Goal: Task Accomplishment & Management: Complete application form

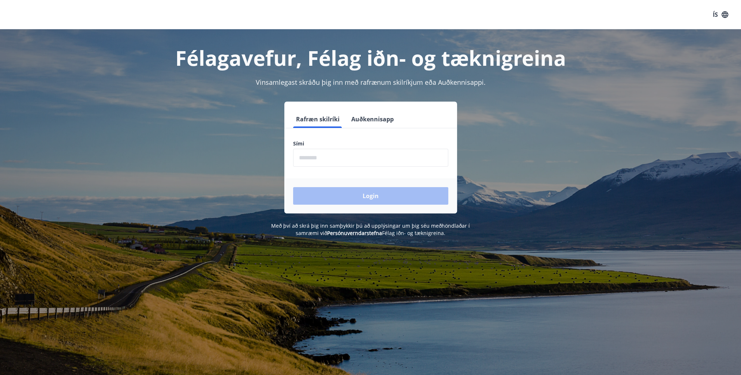
click at [318, 156] on input "phone" at bounding box center [370, 158] width 155 height 18
type input "********"
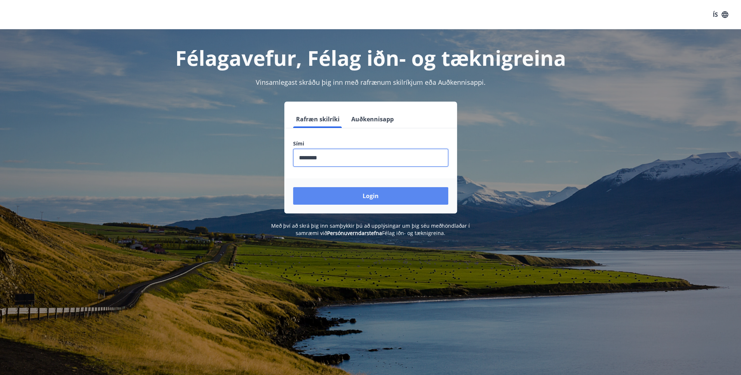
click at [358, 198] on button "Login" at bounding box center [370, 196] width 155 height 18
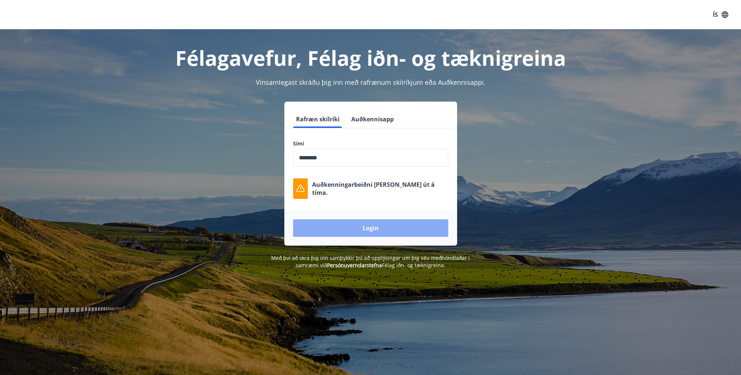
click at [376, 227] on button "Login" at bounding box center [370, 229] width 155 height 18
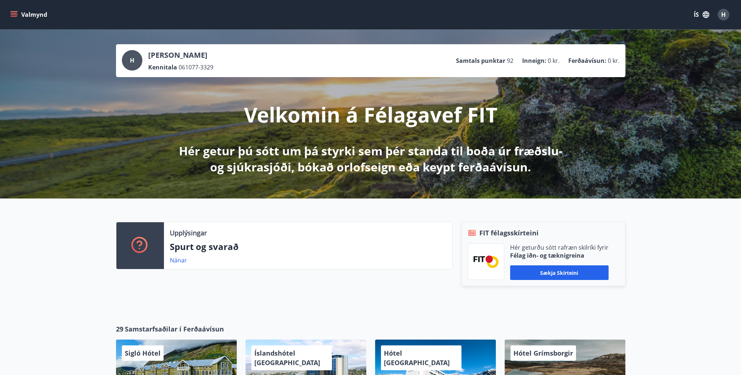
click at [18, 14] on button "Valmynd" at bounding box center [29, 14] width 41 height 13
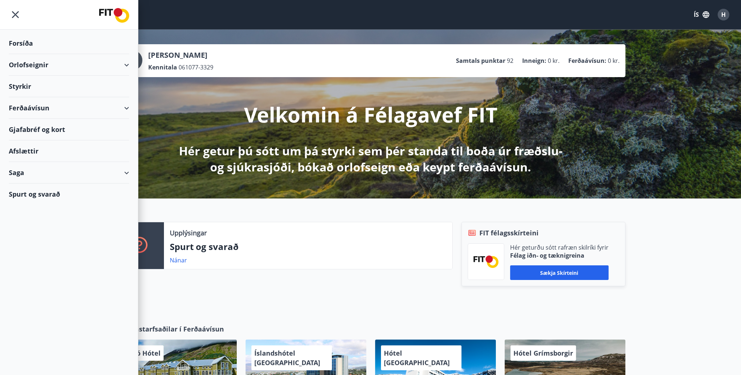
click at [27, 54] on div "Styrkir" at bounding box center [69, 44] width 120 height 22
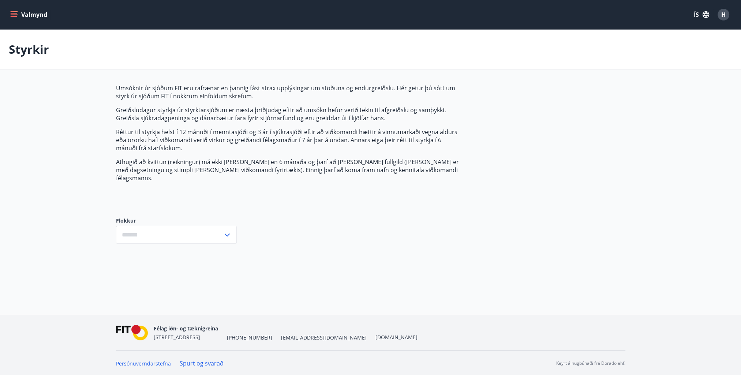
type input "***"
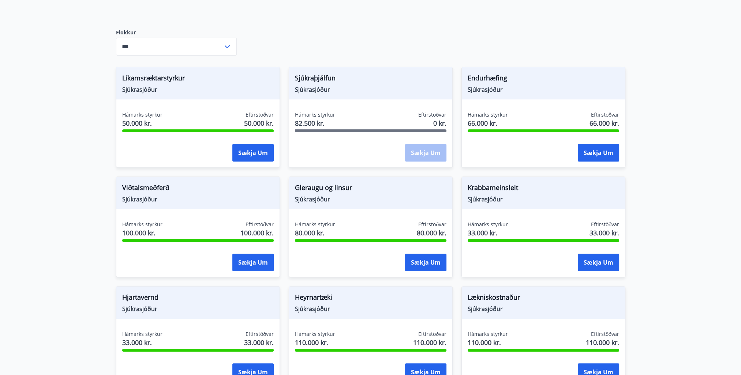
scroll to position [146, 0]
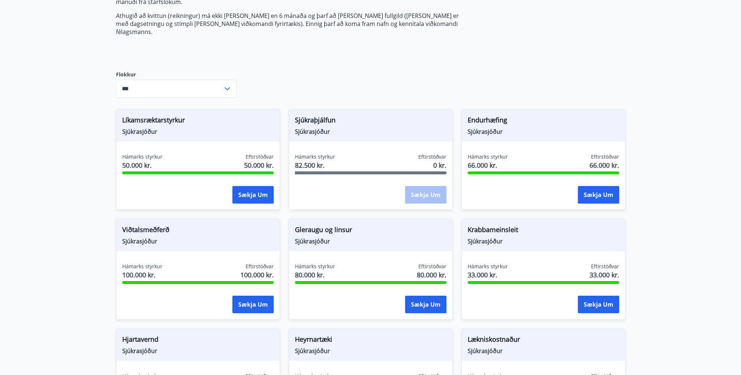
click at [428, 186] on div "Sækja um" at bounding box center [425, 195] width 41 height 18
drag, startPoint x: 378, startPoint y: 160, endPoint x: 338, endPoint y: 155, distance: 40.5
click at [376, 160] on div "Hámarks styrkur 82.500 kr. Eftirstöðvar 0 kr." at bounding box center [371, 162] width 152 height 18
click at [319, 161] on span "82.500 kr." at bounding box center [315, 166] width 40 height 10
click at [600, 186] on button "Sækja um" at bounding box center [598, 195] width 41 height 18
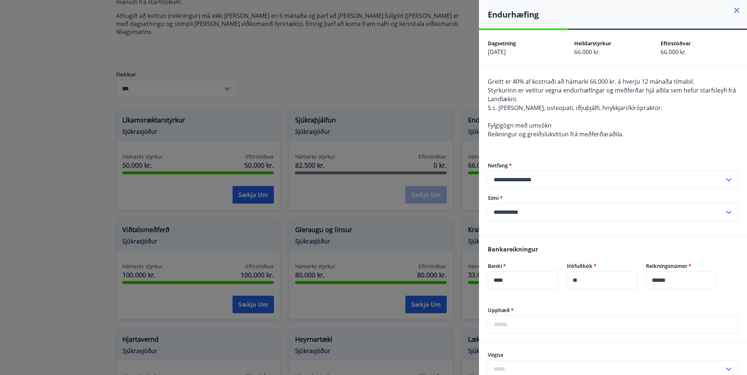
click at [736, 11] on icon at bounding box center [736, 10] width 1 height 1
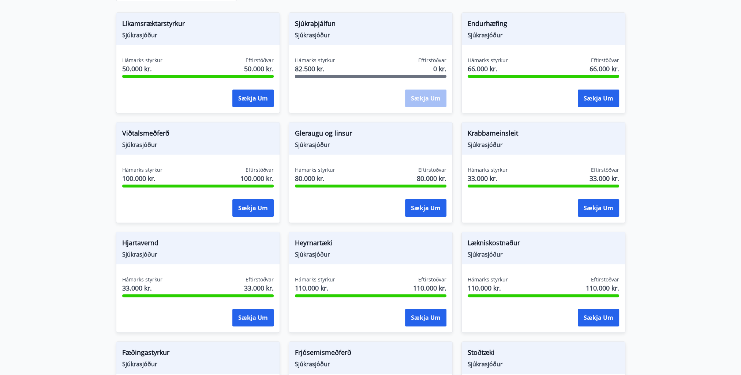
scroll to position [256, 0]
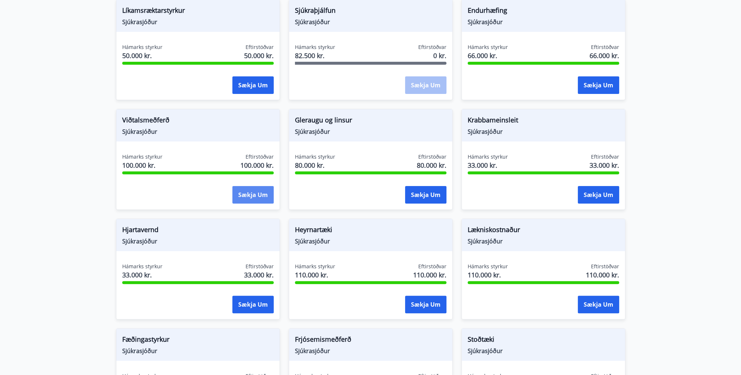
click at [254, 188] on button "Sækja um" at bounding box center [252, 195] width 41 height 18
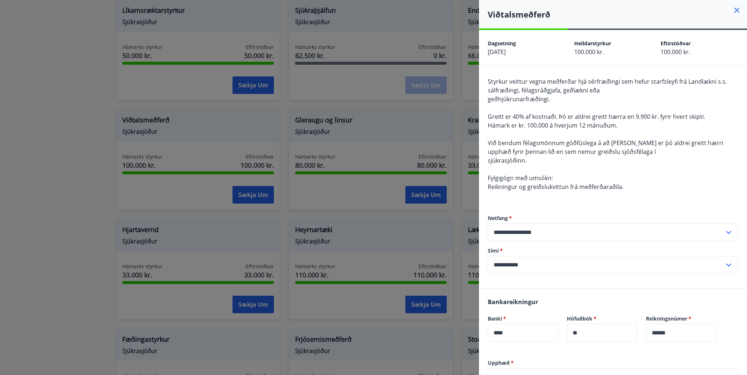
click at [323, 126] on div at bounding box center [373, 187] width 747 height 375
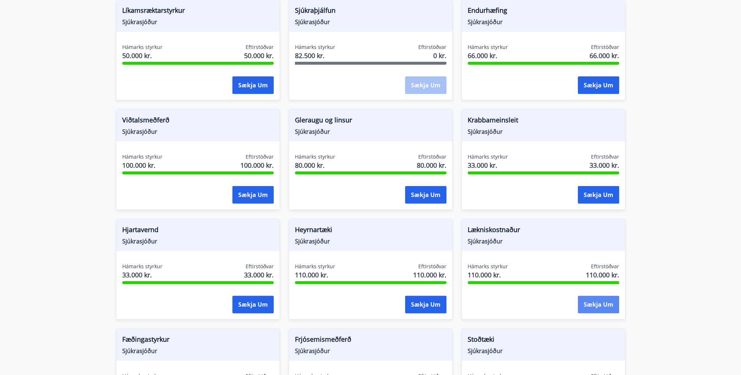
click at [603, 296] on button "Sækja um" at bounding box center [598, 305] width 41 height 18
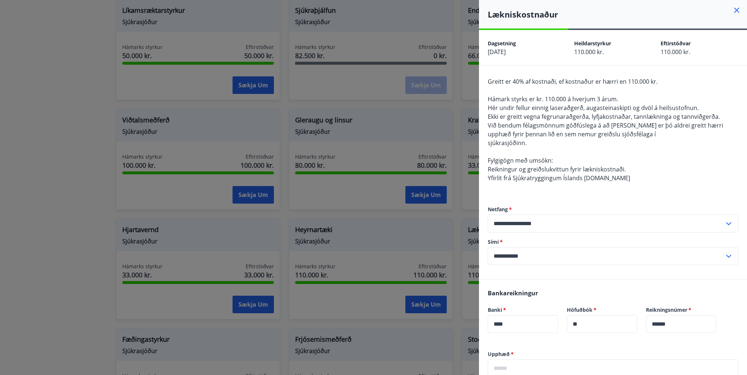
click at [379, 146] on div at bounding box center [373, 187] width 747 height 375
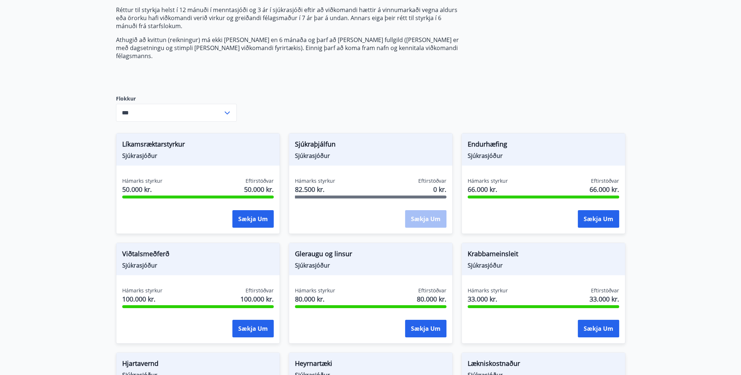
scroll to position [110, 0]
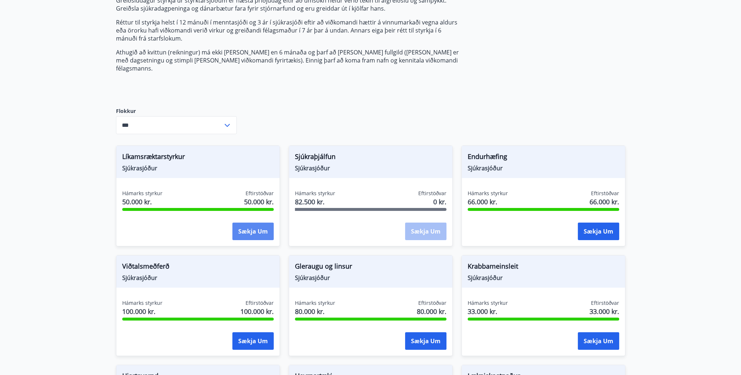
click at [253, 224] on button "Sækja um" at bounding box center [252, 232] width 41 height 18
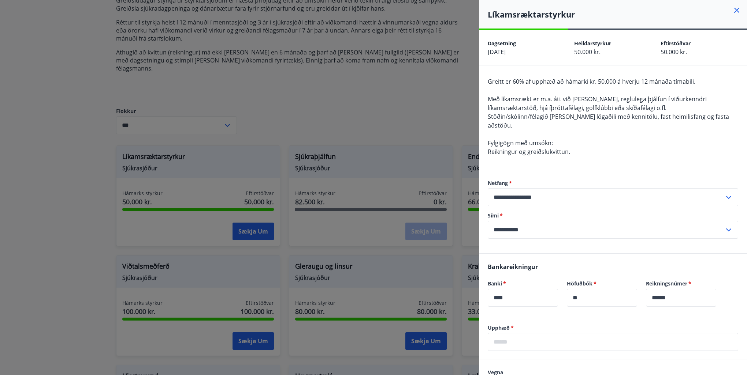
click at [81, 101] on div at bounding box center [373, 187] width 747 height 375
